Goal: Information Seeking & Learning: Learn about a topic

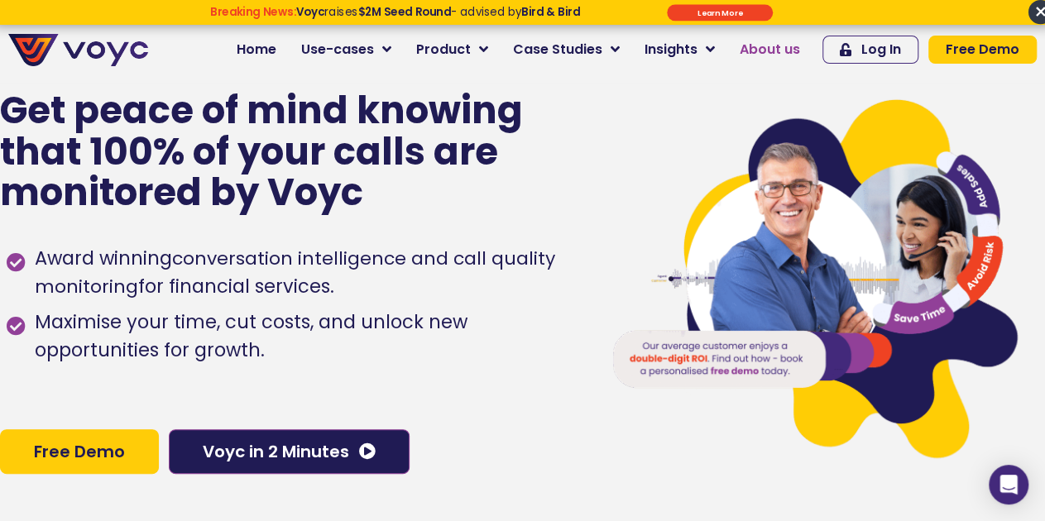
click at [785, 48] on span "About us" at bounding box center [769, 50] width 60 height 20
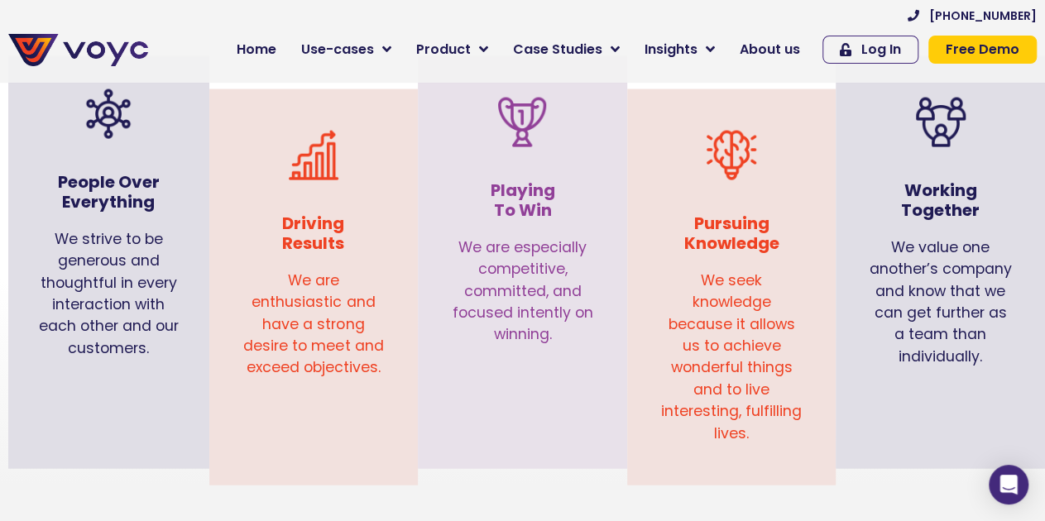
scroll to position [1720, 0]
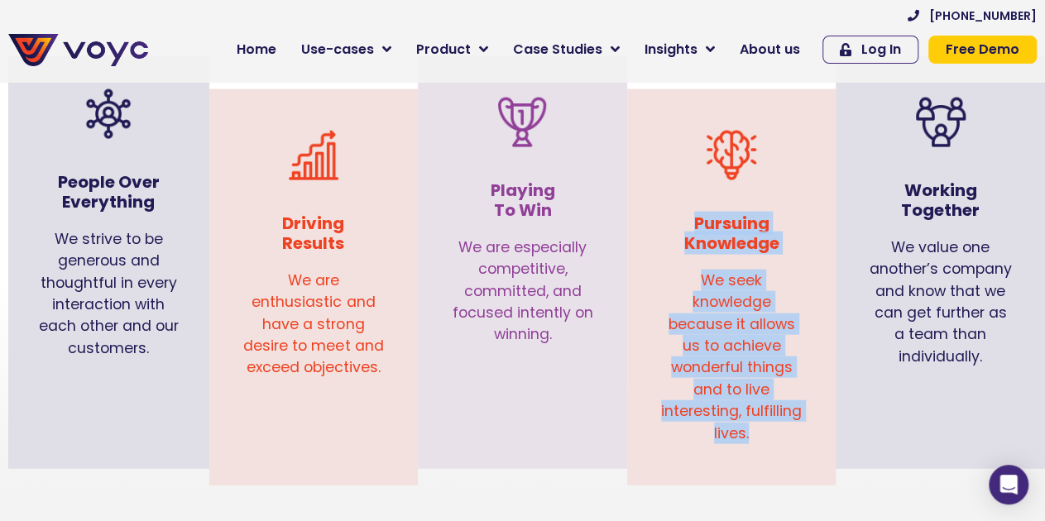
drag, startPoint x: 695, startPoint y: 198, endPoint x: 796, endPoint y: 403, distance: 228.6
click at [796, 403] on div "Pursuing Knowledge We seek knowledge because it allows us to achieve wonderful …" at bounding box center [731, 288] width 193 height 380
copy div "Pursuing Knowledge We seek knowledge because it allows us to achieve wonderful …"
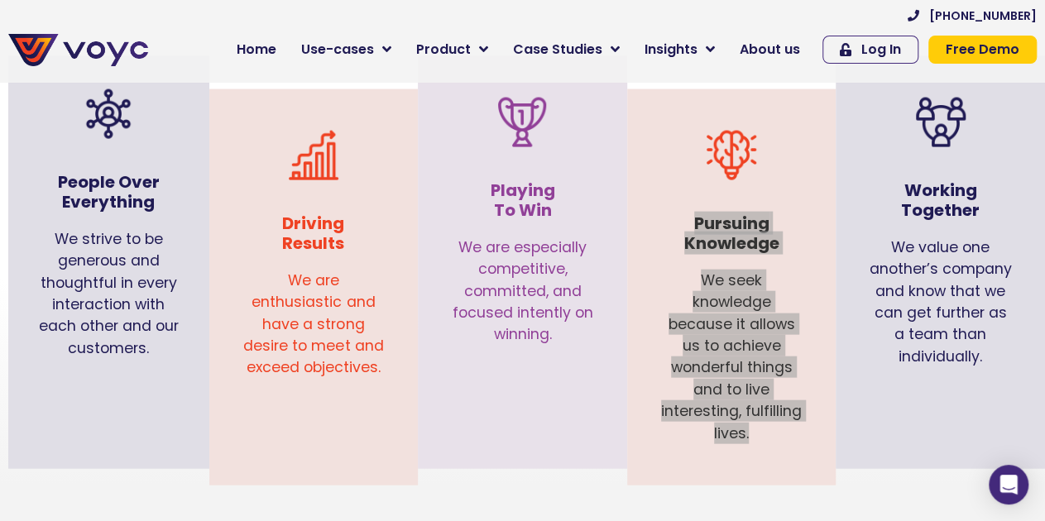
scroll to position [1719, 0]
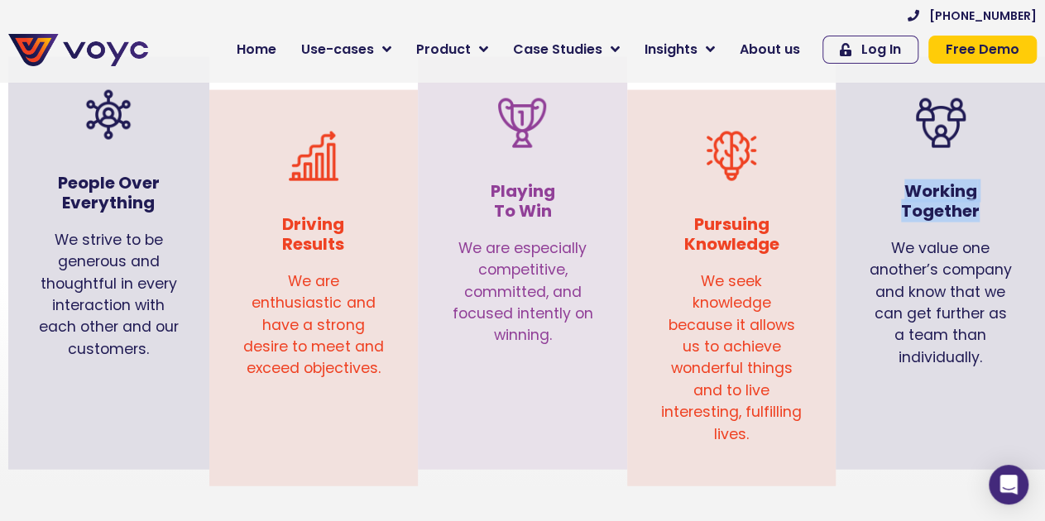
drag, startPoint x: 907, startPoint y: 165, endPoint x: 979, endPoint y: 184, distance: 74.6
click at [979, 184] on h3 "Working Together" at bounding box center [939, 201] width 143 height 40
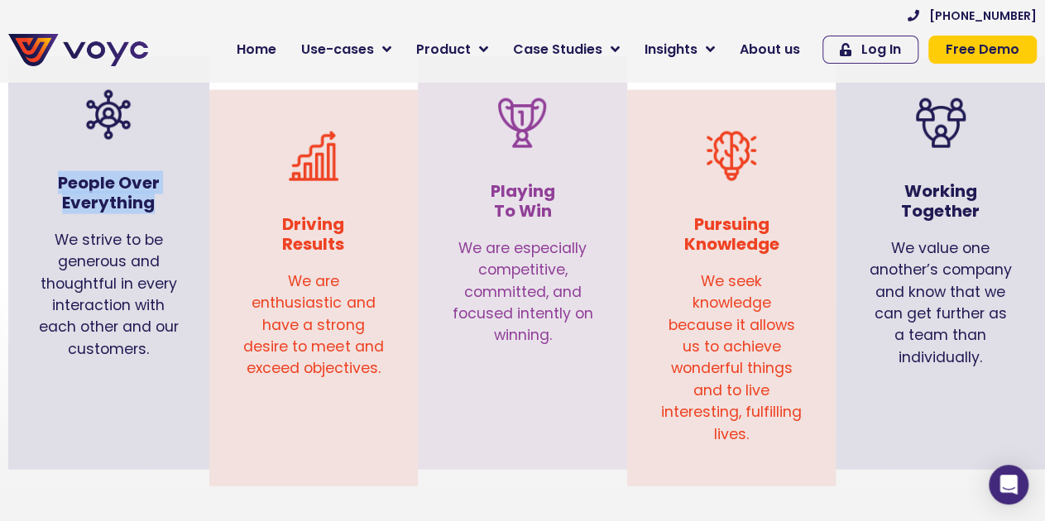
drag, startPoint x: 59, startPoint y: 158, endPoint x: 165, endPoint y: 184, distance: 109.7
click at [165, 184] on h3 "People Over Everything" at bounding box center [108, 193] width 151 height 40
copy h3 "People Over Everything"
drag, startPoint x: 55, startPoint y: 214, endPoint x: 189, endPoint y: 323, distance: 172.8
click at [189, 323] on div "We strive to be generous and thoughtful in every interaction with each other an…" at bounding box center [109, 303] width 184 height 164
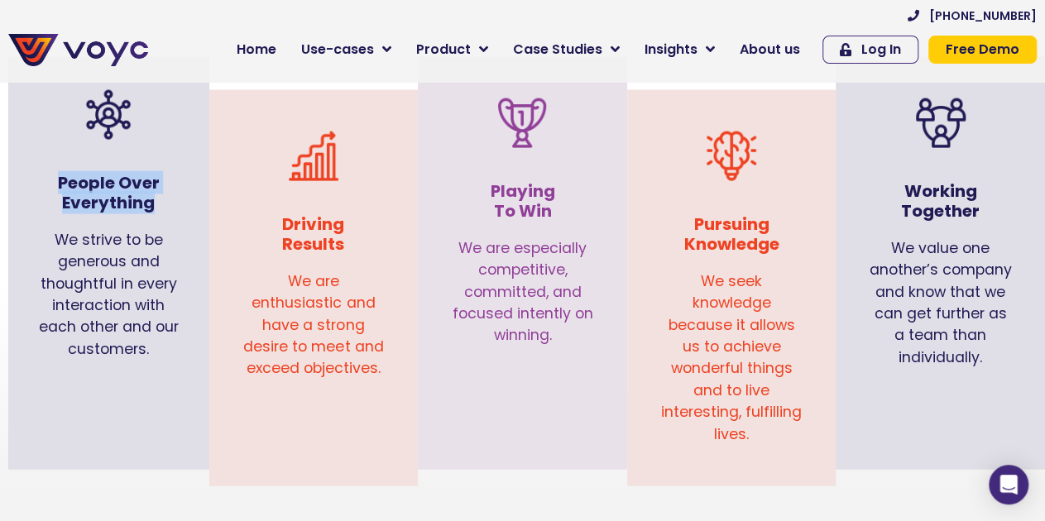
copy div "We strive to be generous and thoughtful in every interaction with each other an…"
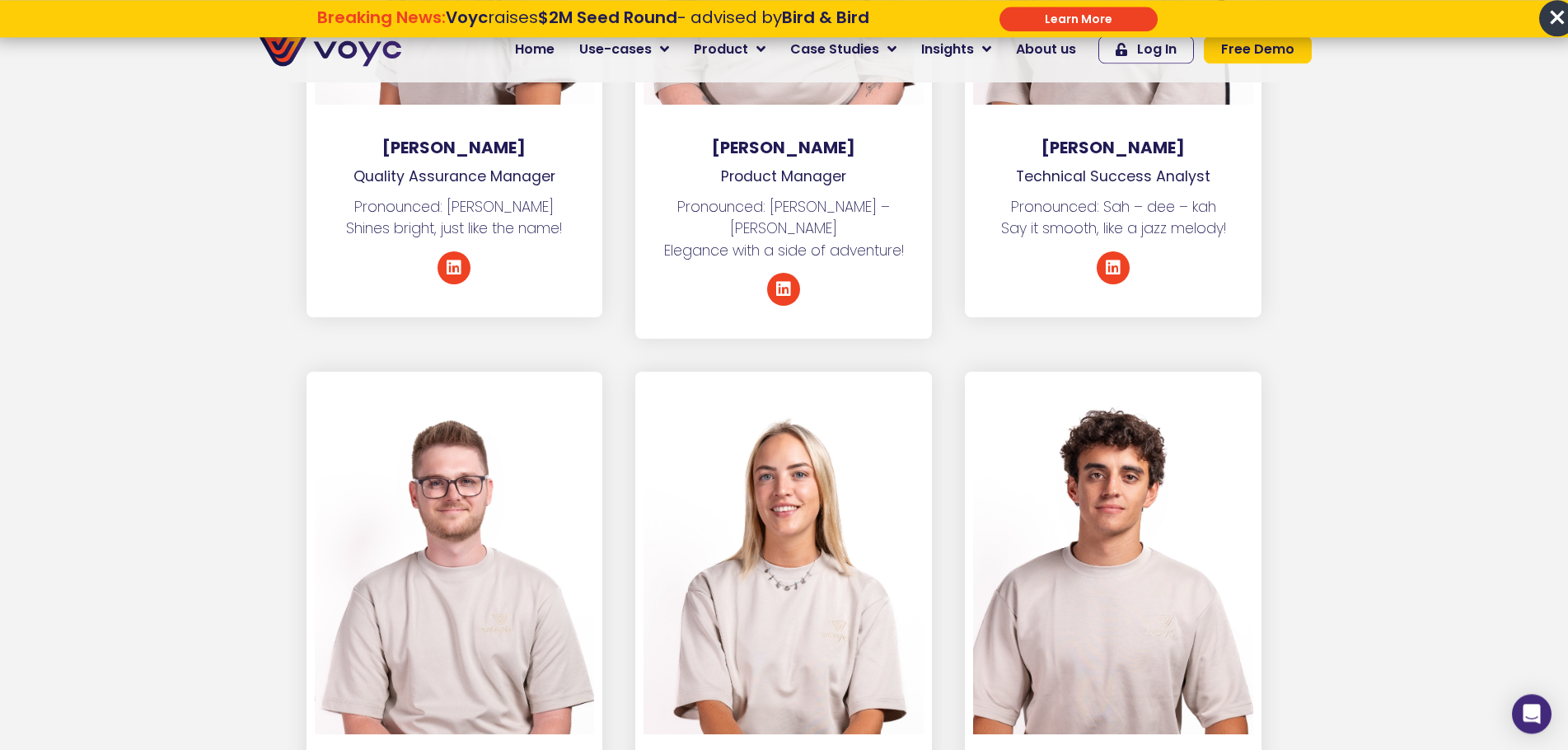
scroll to position [4789, 0]
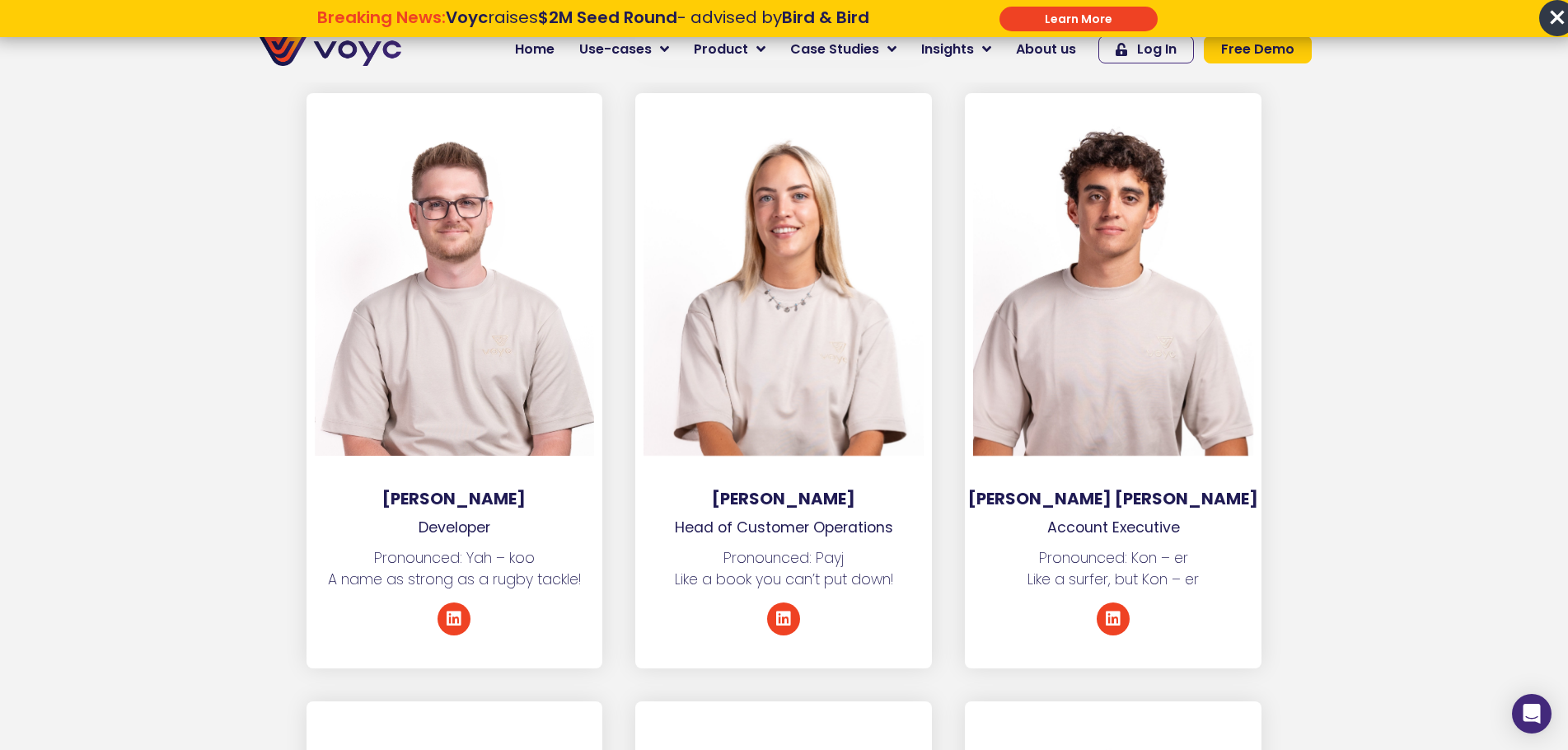
drag, startPoint x: 721, startPoint y: 451, endPoint x: 847, endPoint y: 455, distance: 126.1
click at [847, 488] on h3 "[PERSON_NAME]" at bounding box center [784, 498] width 297 height 20
copy h3 "[PERSON_NAME]"
drag, startPoint x: 676, startPoint y: 482, endPoint x: 899, endPoint y: 480, distance: 223.0
click at [899, 517] on p "Head of Customer Operations" at bounding box center [784, 528] width 297 height 22
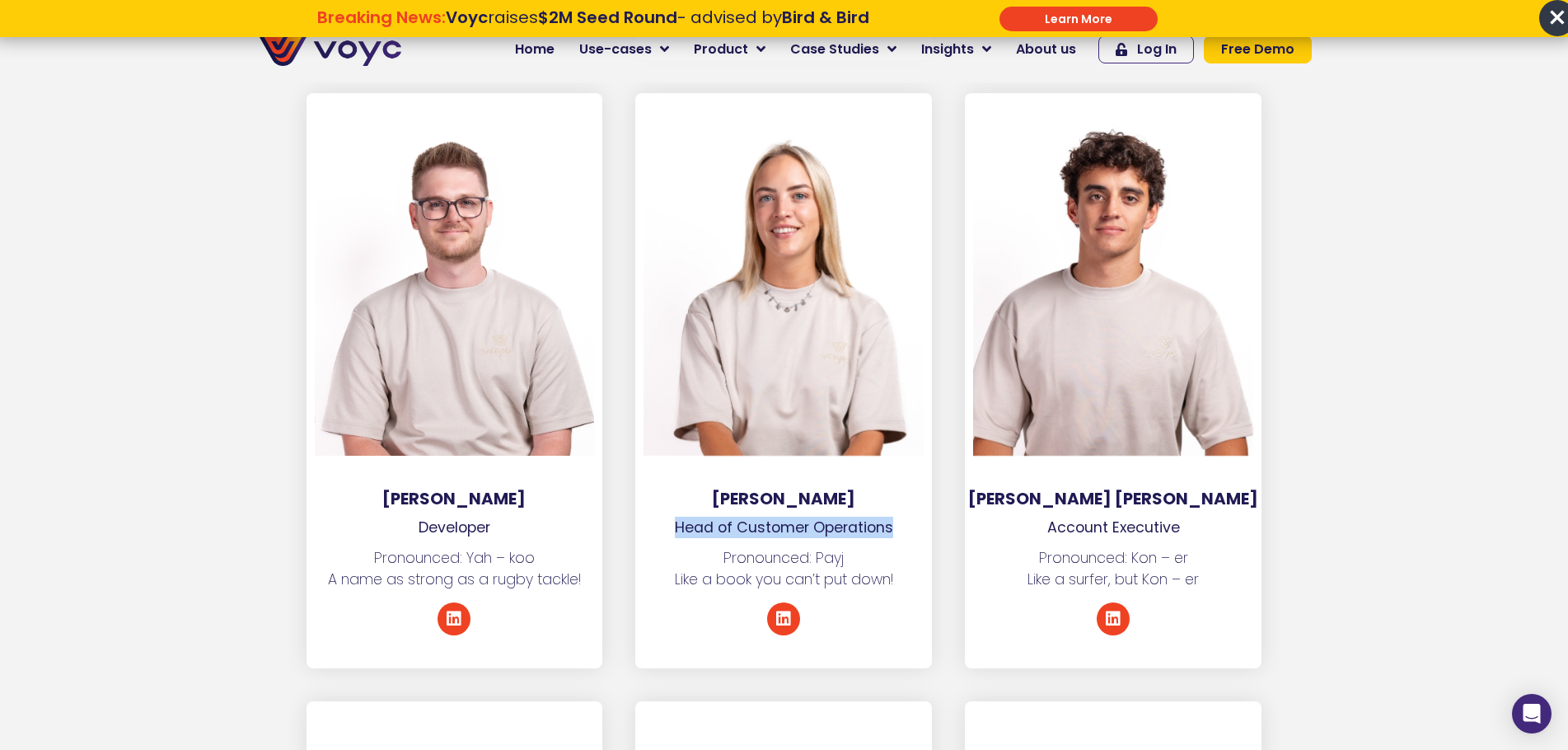
copy p "Head of Customer Operations"
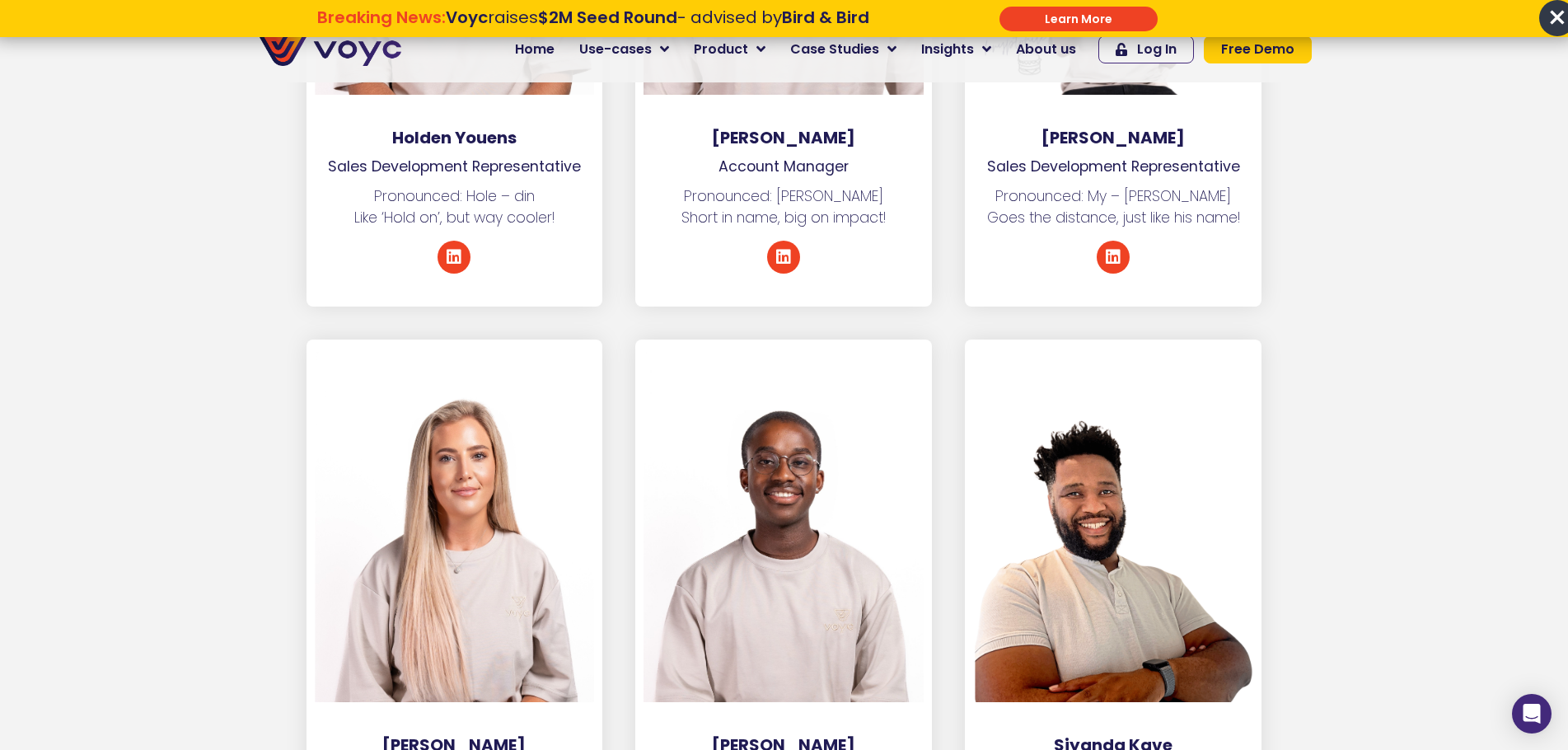
scroll to position [5881, 0]
